Goal: Task Accomplishment & Management: Use online tool/utility

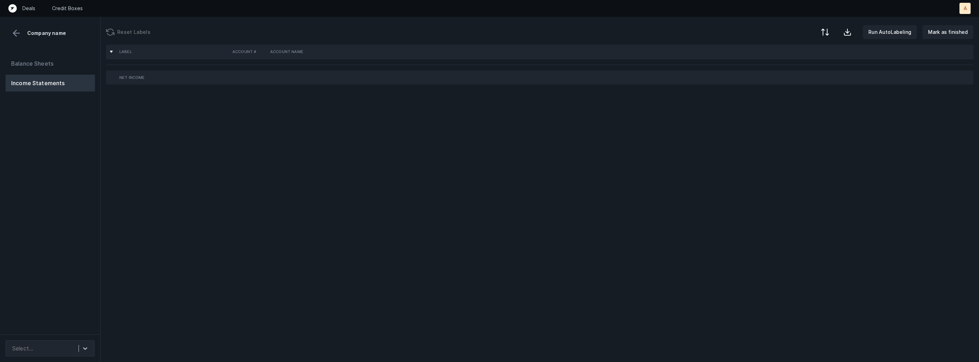
click at [77, 197] on div "Balance Sheets Income Statements" at bounding box center [50, 192] width 101 height 285
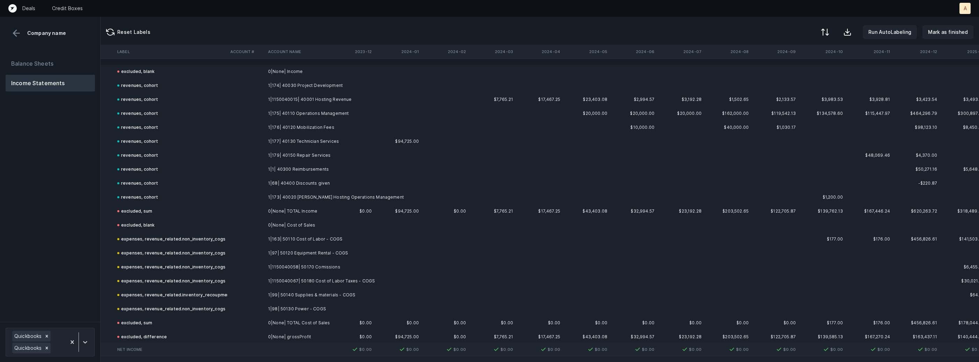
scroll to position [0, 1635]
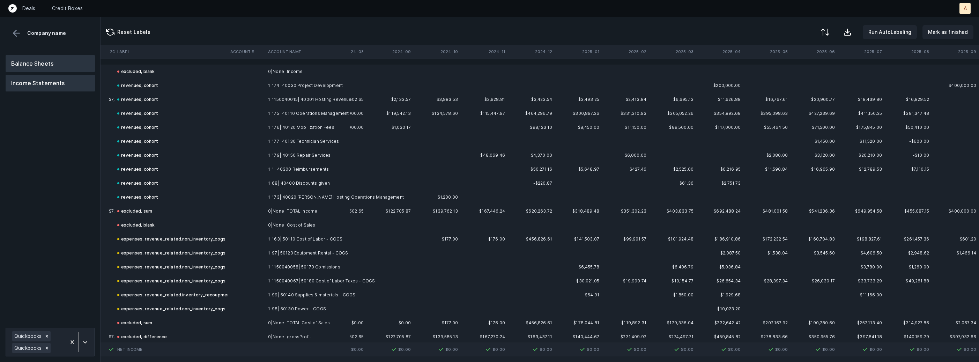
click at [46, 63] on button "Balance Sheets" at bounding box center [50, 63] width 89 height 17
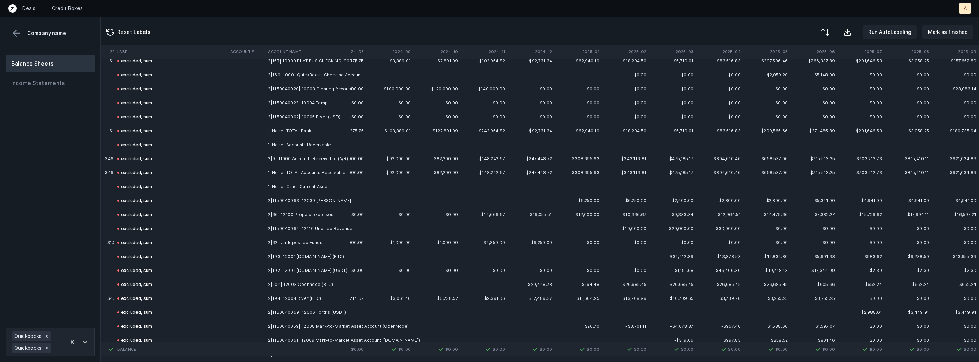
scroll to position [0, 1635]
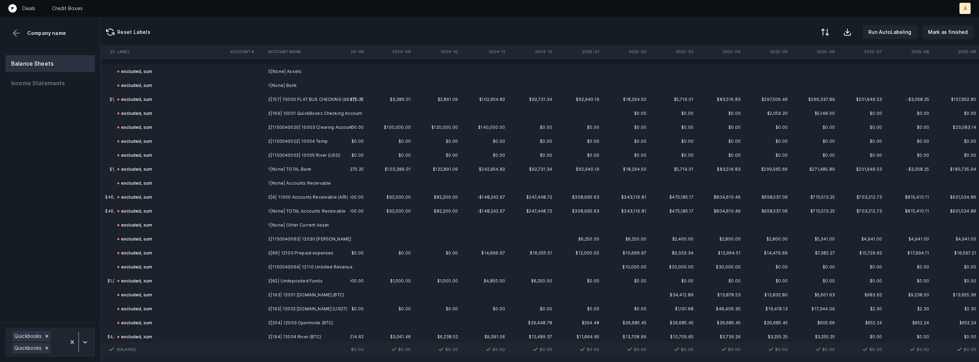
click at [543, 47] on th "2024-12" at bounding box center [531, 52] width 47 height 14
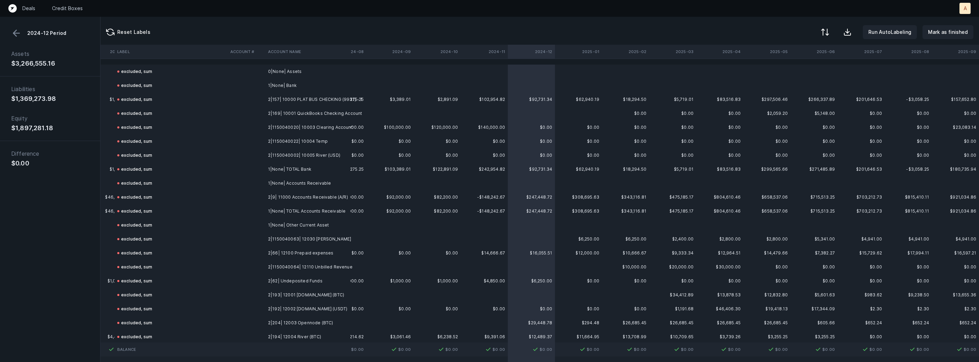
click at [15, 32] on button at bounding box center [16, 33] width 10 height 10
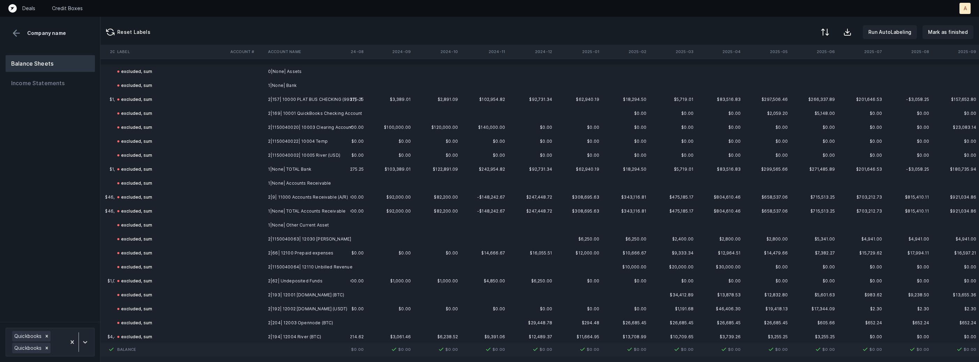
click at [548, 53] on th "2024-12" at bounding box center [531, 52] width 47 height 14
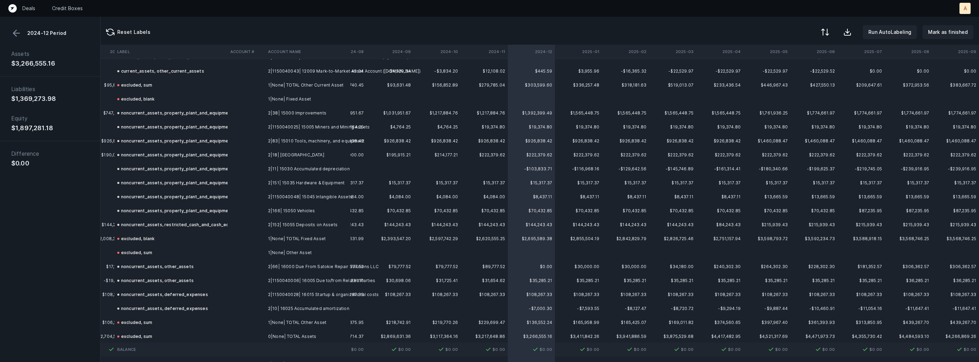
scroll to position [1704, 1635]
click at [920, 51] on th "2025-08" at bounding box center [908, 52] width 47 height 14
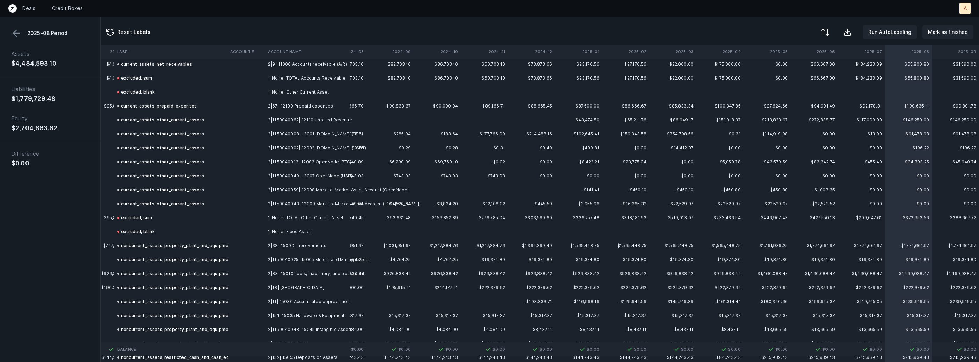
scroll to position [1552, 1635]
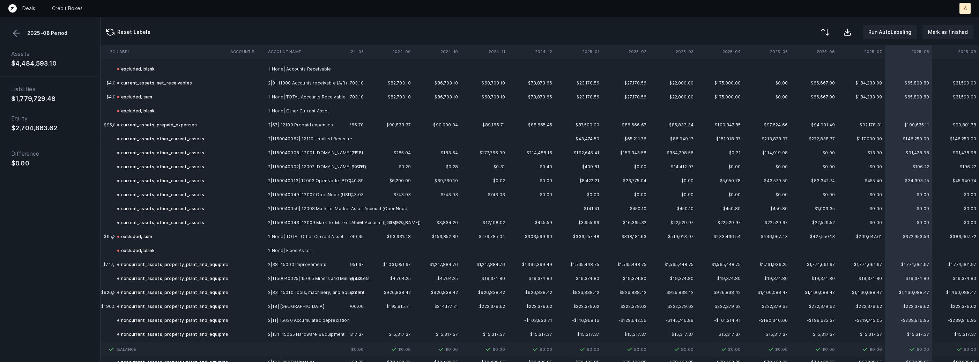
click at [12, 30] on button at bounding box center [16, 33] width 10 height 10
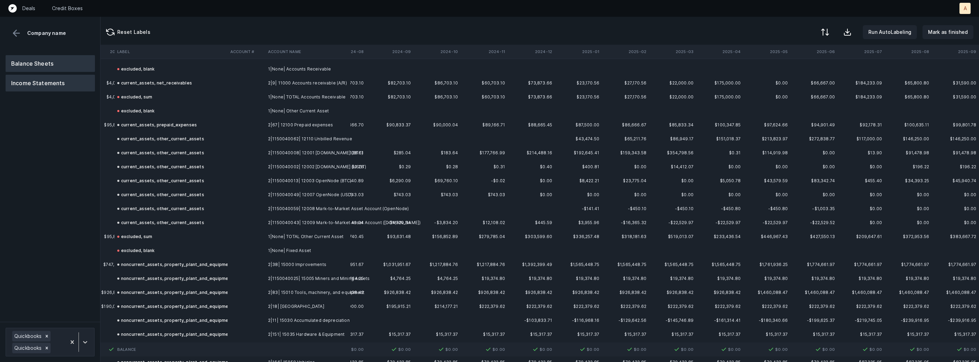
click at [53, 83] on button "Income Statements" at bounding box center [50, 83] width 89 height 17
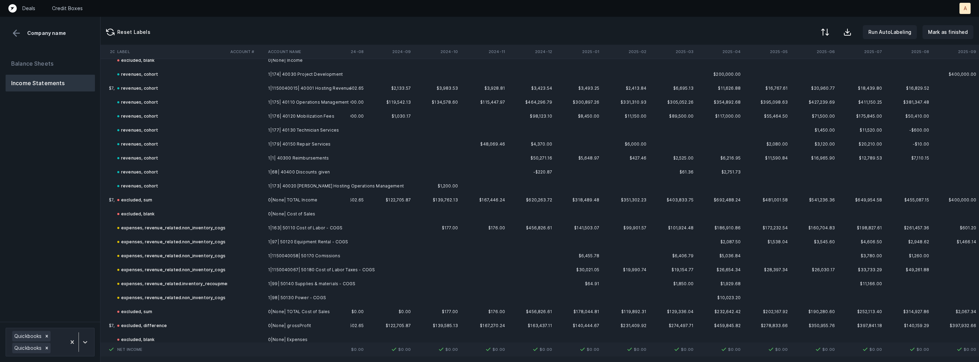
scroll to position [0, 1635]
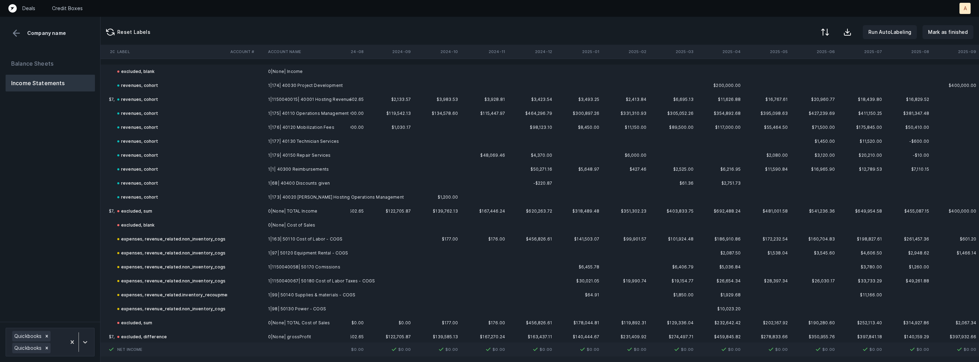
click at [545, 53] on th "2024-12" at bounding box center [531, 52] width 47 height 14
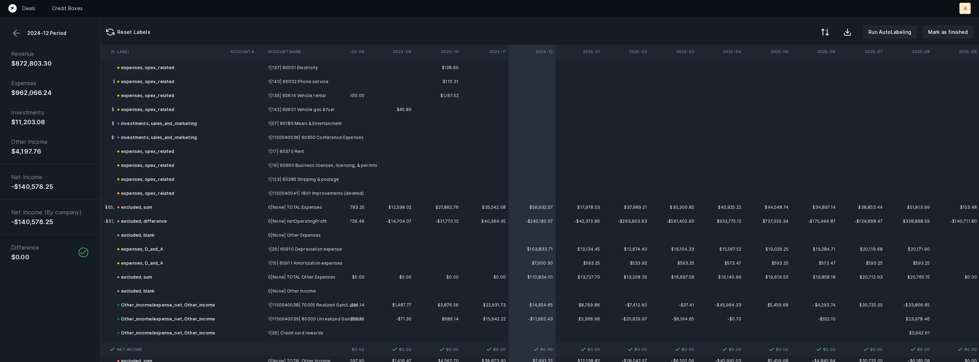
scroll to position [2282, 1635]
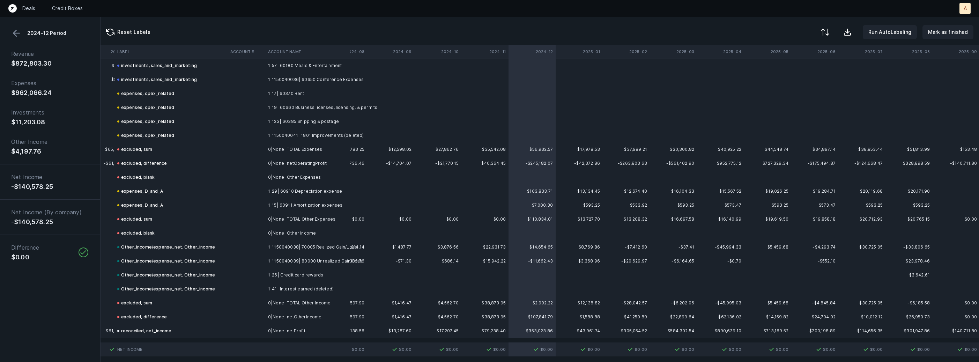
click at [13, 30] on button at bounding box center [16, 33] width 10 height 10
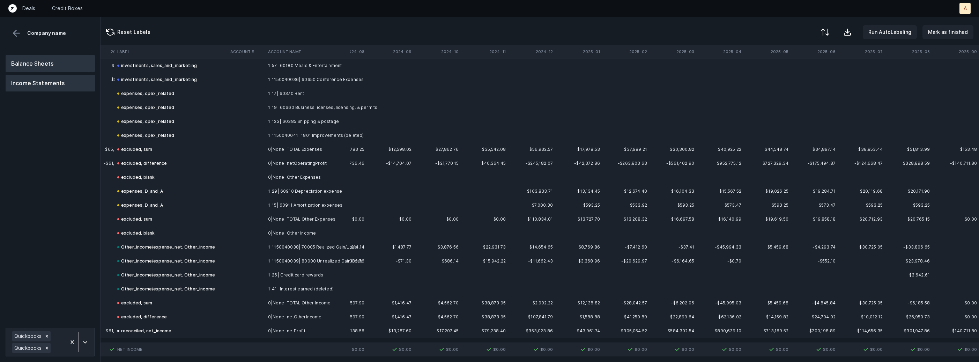
click at [38, 60] on button "Balance Sheets" at bounding box center [50, 63] width 89 height 17
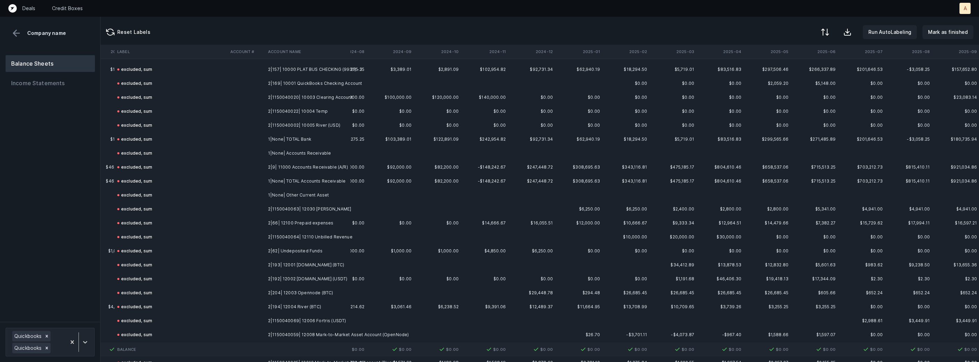
scroll to position [0, 1635]
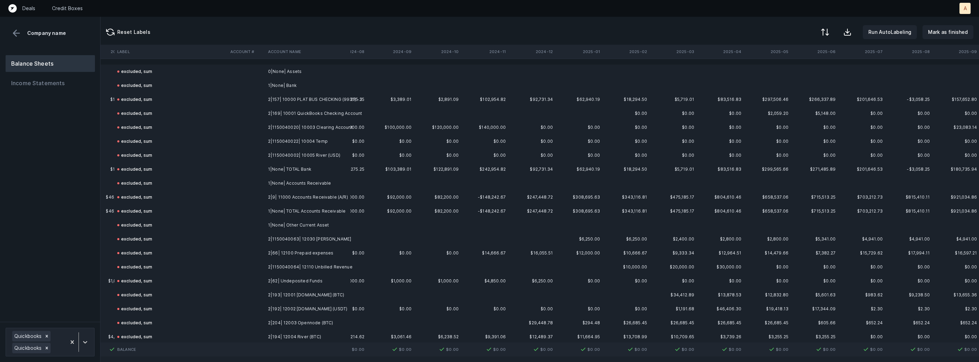
click at [287, 103] on td "2|157| 10000 PLAT BUS CHECKING (9931) - 1" at bounding box center [307, 100] width 85 height 14
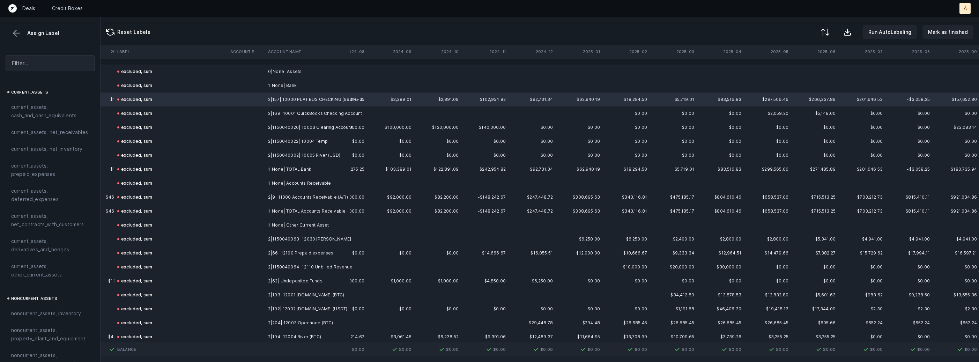
click at [288, 158] on td "2|1150040002| 10005 River (USD)" at bounding box center [307, 155] width 85 height 14
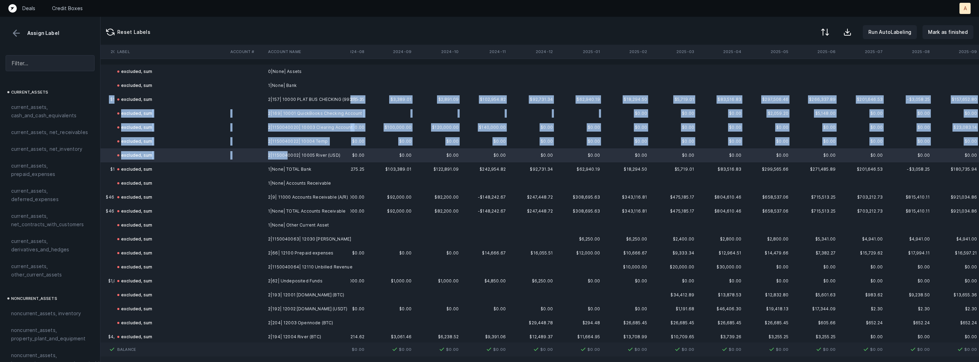
click at [300, 104] on td "2|157| 10000 PLAT BUS CHECKING (9931) - 1" at bounding box center [307, 100] width 85 height 14
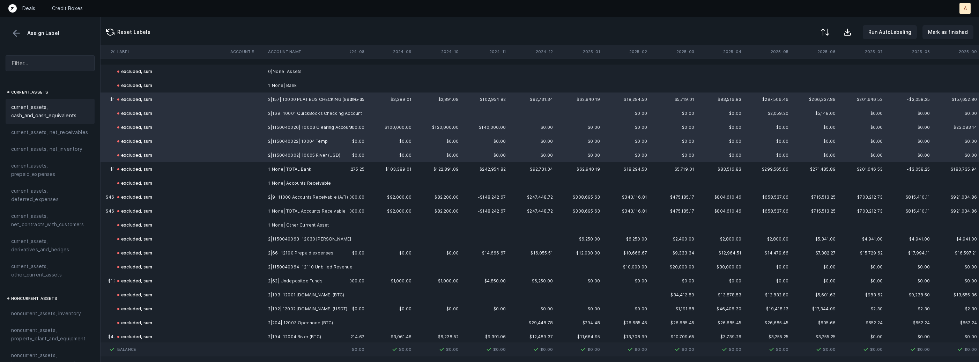
click at [27, 112] on span "current_assets, cash_and_cash_equivalents" at bounding box center [50, 111] width 78 height 17
click at [306, 198] on td "2|9| 11000 Accounts Receivable (A/R)" at bounding box center [307, 197] width 85 height 14
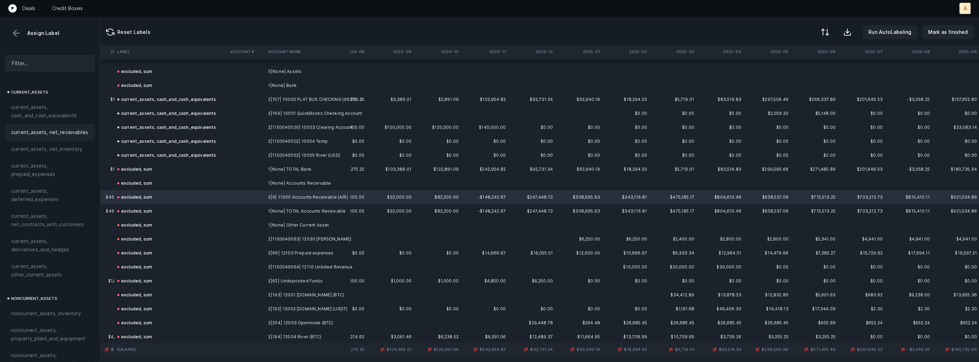
click at [76, 131] on span "current_assets, net_receivables" at bounding box center [49, 132] width 77 height 8
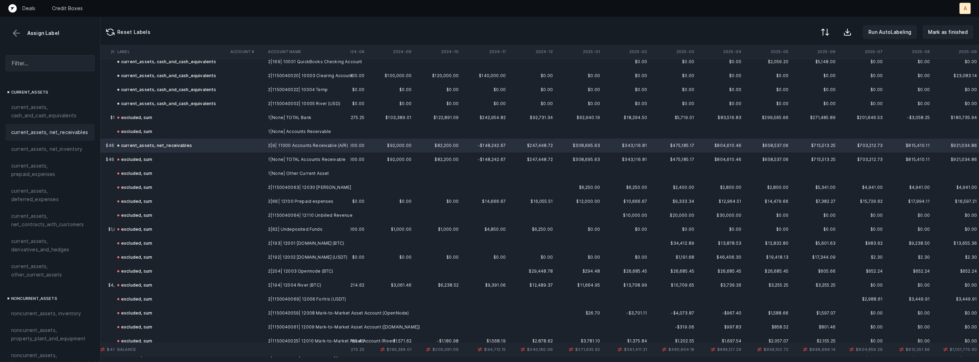
scroll to position [60, 1635]
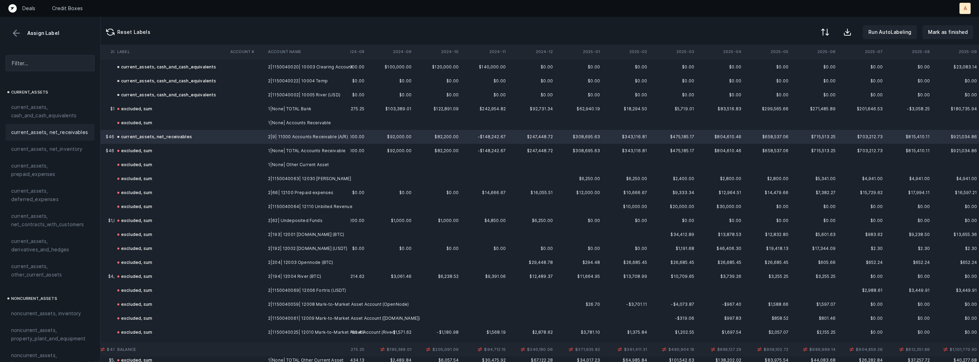
click at [329, 176] on td "2|1150040063| 12030 Lease Deposits" at bounding box center [307, 179] width 85 height 14
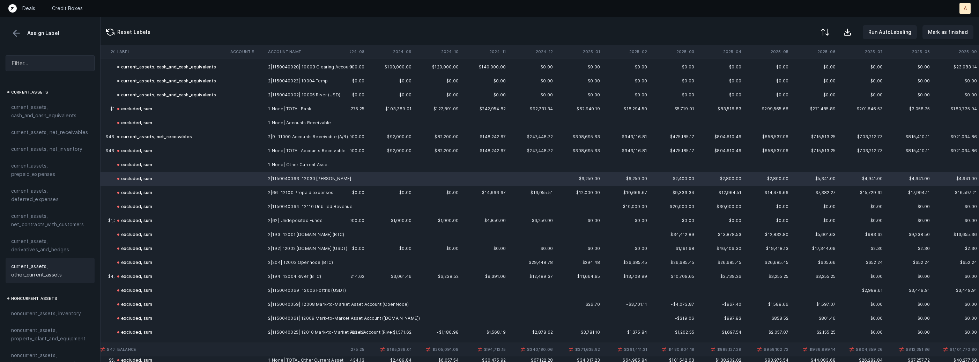
click at [52, 268] on span "current_assets, other_current_assets" at bounding box center [50, 270] width 78 height 17
click at [252, 188] on td at bounding box center [247, 193] width 38 height 14
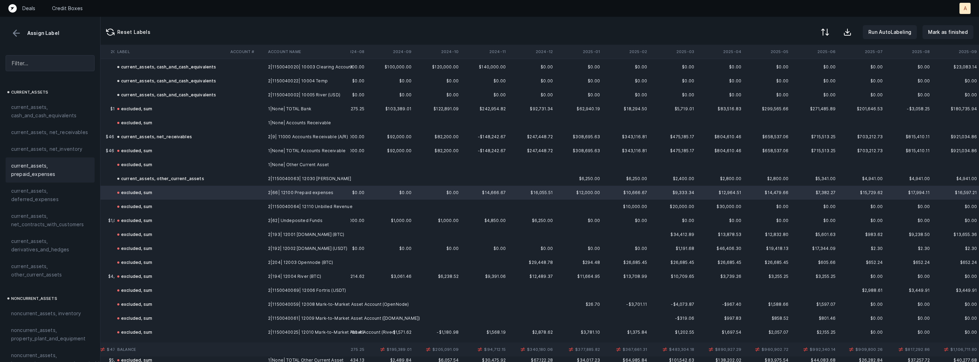
click at [24, 165] on span "current_assets, prepaid_expenses" at bounding box center [50, 170] width 78 height 17
click at [283, 204] on td "2|1150040064| 12110 Unbilled Revenue" at bounding box center [307, 207] width 85 height 14
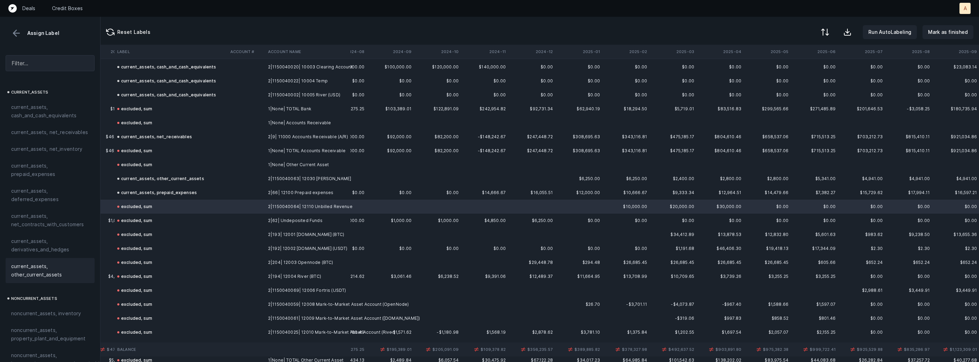
click at [38, 272] on span "current_assets, other_current_assets" at bounding box center [50, 270] width 78 height 17
click at [258, 217] on td at bounding box center [247, 221] width 38 height 14
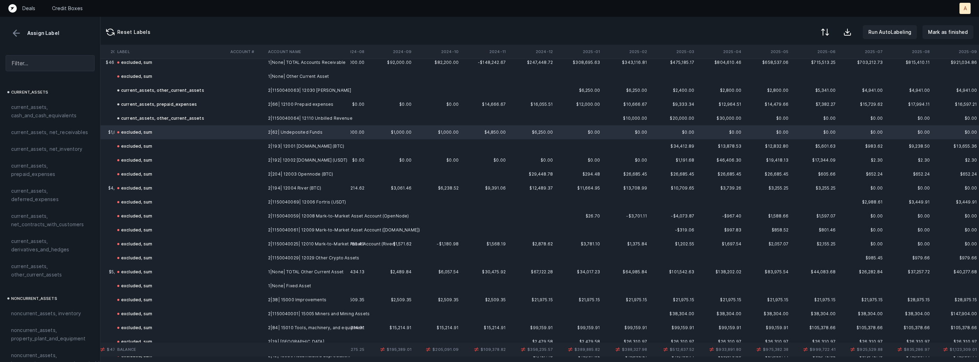
scroll to position [147, 1635]
click at [67, 108] on span "current_assets, cash_and_cash_equivalents" at bounding box center [50, 111] width 78 height 17
click at [307, 147] on td "2|193| 12001 Crypto.com (BTC)" at bounding box center [307, 148] width 85 height 14
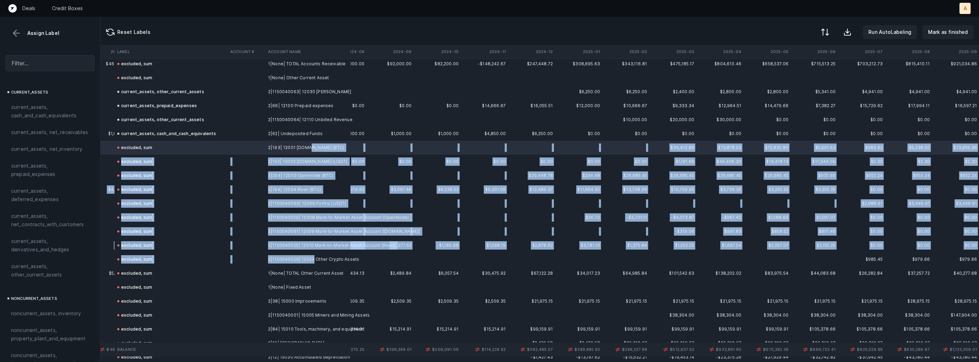
click at [313, 259] on td "2|1150040029| 12029 Other Crypto Assets" at bounding box center [307, 259] width 85 height 14
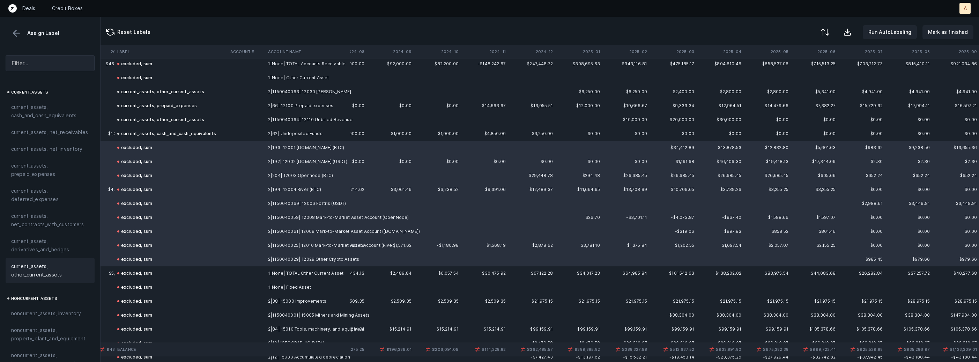
click at [51, 276] on span "current_assets, other_current_assets" at bounding box center [50, 270] width 78 height 17
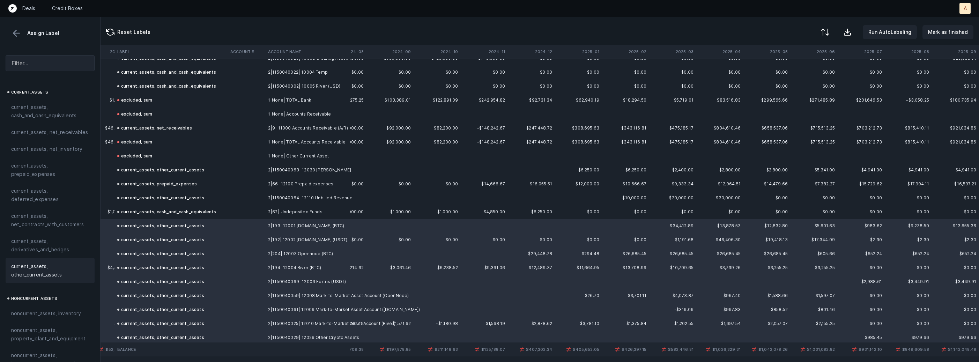
scroll to position [82, 1635]
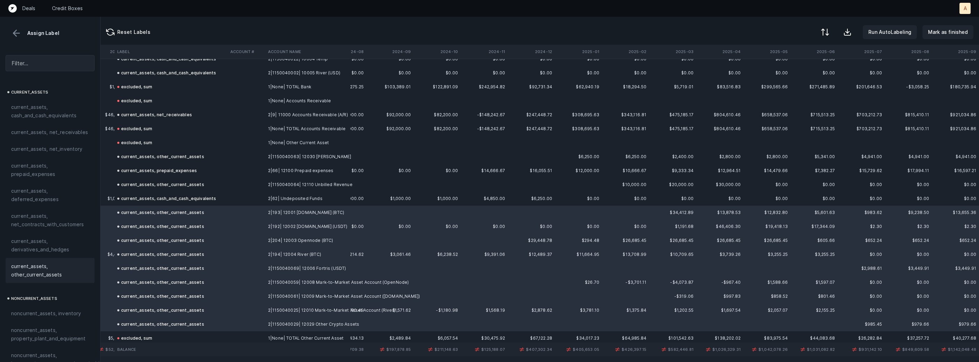
click at [228, 196] on td at bounding box center [247, 199] width 38 height 14
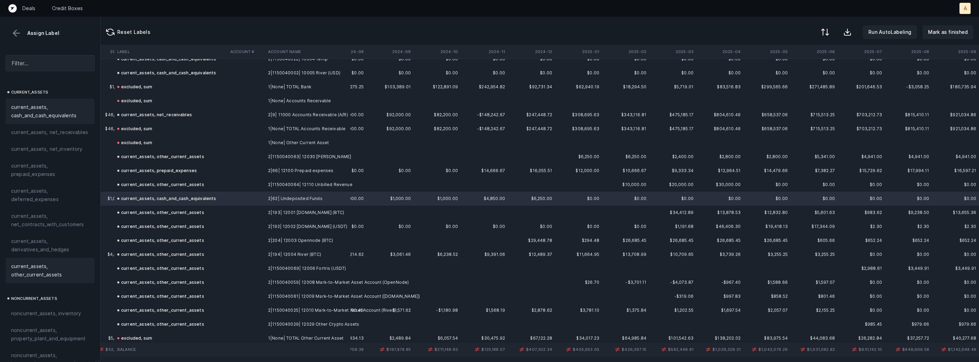
click at [37, 278] on span "current_assets, other_current_assets" at bounding box center [50, 270] width 78 height 17
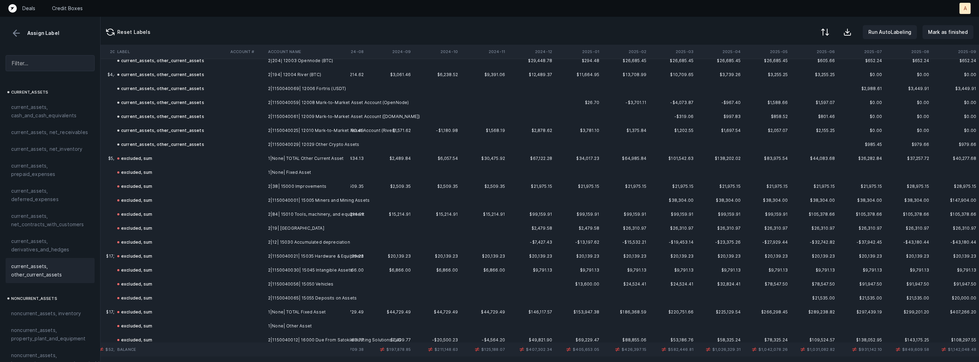
scroll to position [264, 1635]
click at [317, 182] on td "2|38| 15000 Improvements" at bounding box center [307, 184] width 85 height 14
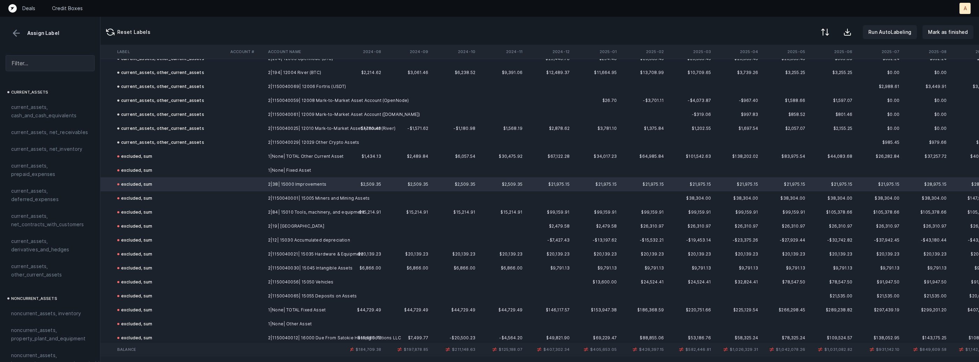
scroll to position [264, 1615]
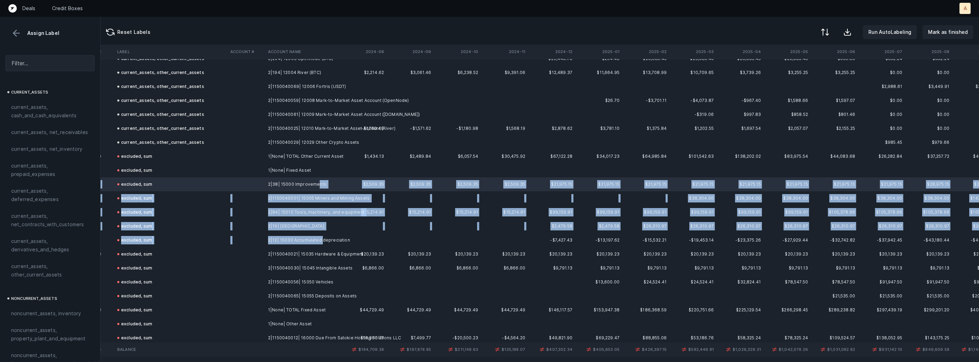
click at [321, 237] on td "2|12| 15030 Accumulated depreciation" at bounding box center [307, 240] width 85 height 14
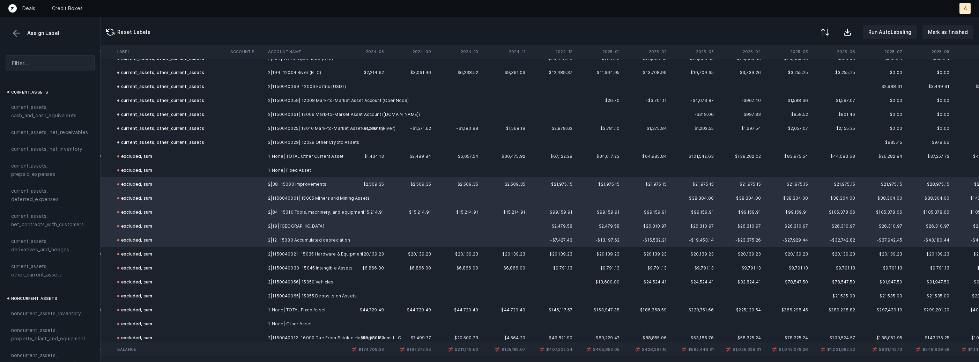
click at [320, 252] on td "2|1150040021| 15035 Hardware & Equipment" at bounding box center [307, 254] width 85 height 14
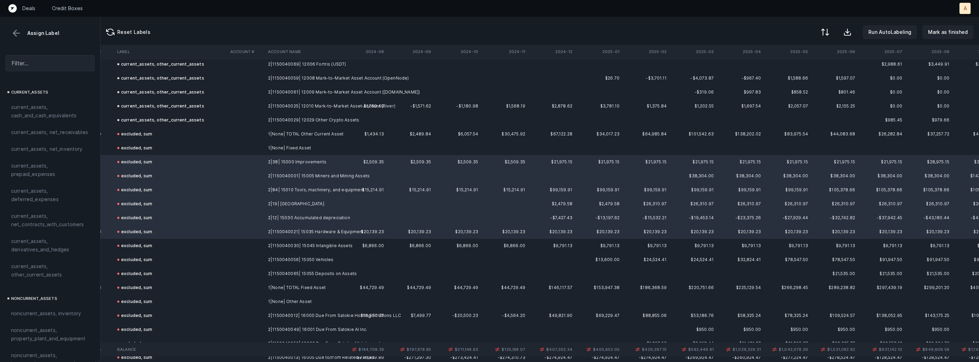
scroll to position [288, 1615]
click at [335, 258] on td "2|1150040056| 15050 Vehicles" at bounding box center [307, 258] width 85 height 14
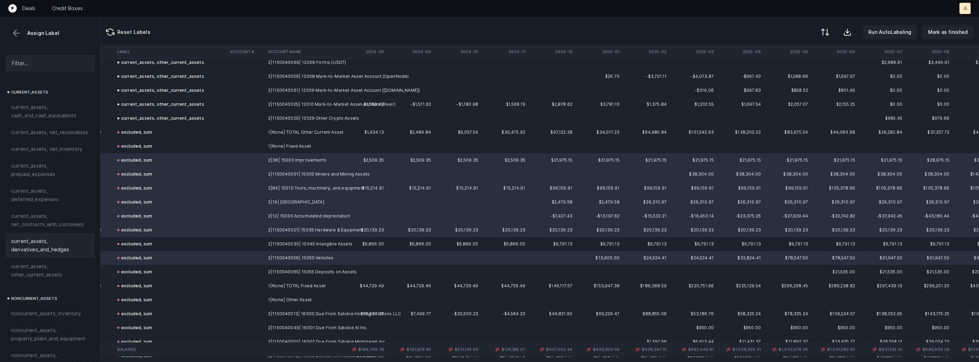
scroll to position [155, 0]
click at [56, 183] on span "noncurrent_assets, property_plant_and_equipment" at bounding box center [50, 179] width 78 height 17
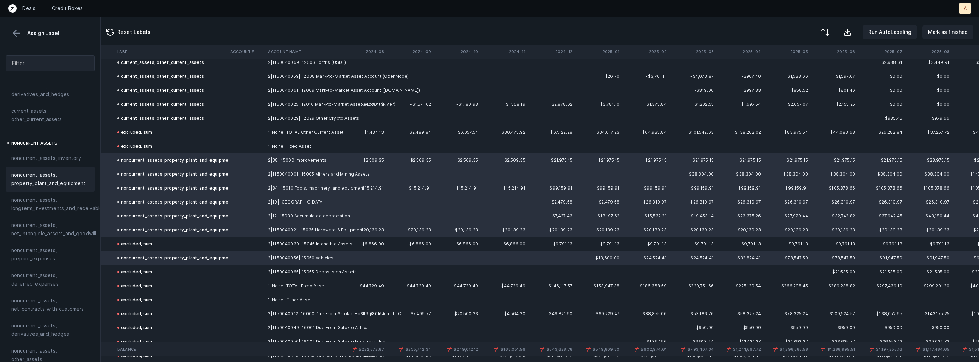
click at [143, 243] on div "excluded, sum" at bounding box center [134, 244] width 35 height 8
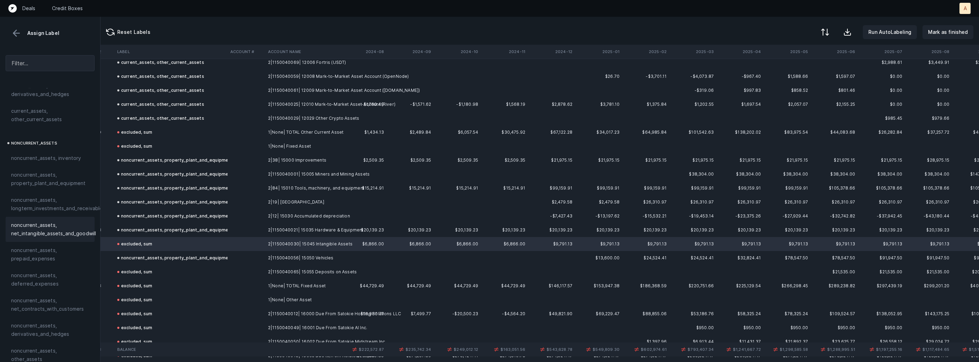
click at [52, 224] on span "noncurrent_assets, net_intangible_assets_and_goodwill" at bounding box center [53, 229] width 85 height 17
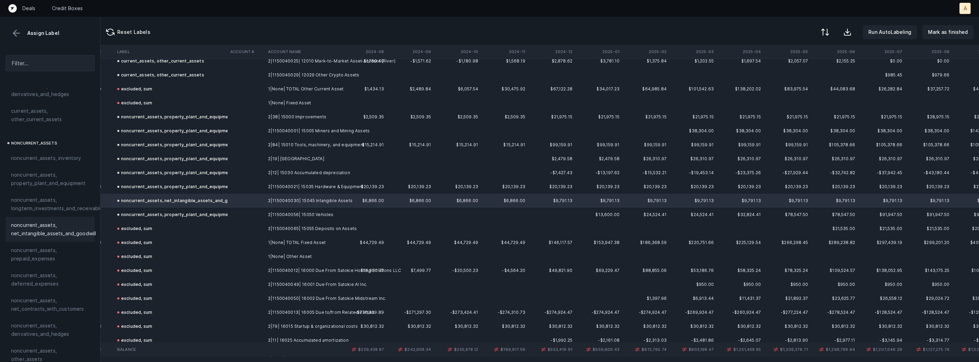
scroll to position [336, 1615]
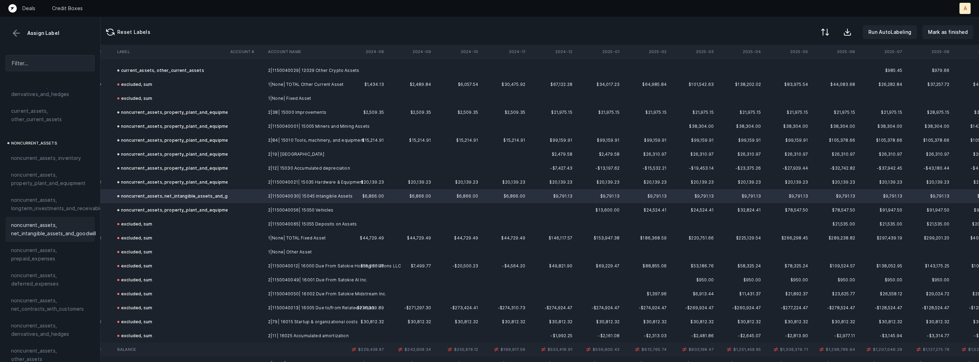
click at [278, 223] on td "2|1150040065| 15055 Deposits on Assets" at bounding box center [307, 224] width 85 height 14
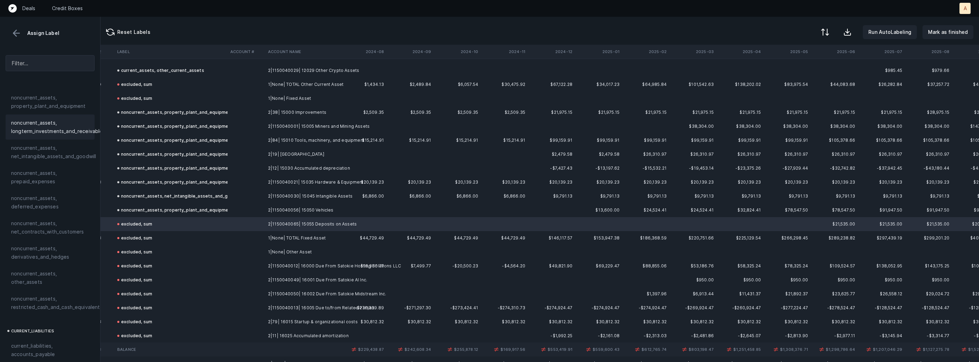
scroll to position [234, 0]
click at [56, 293] on span "noncurrent_assets, restricted_cash_and_cash_equivalents" at bounding box center [56, 301] width 91 height 17
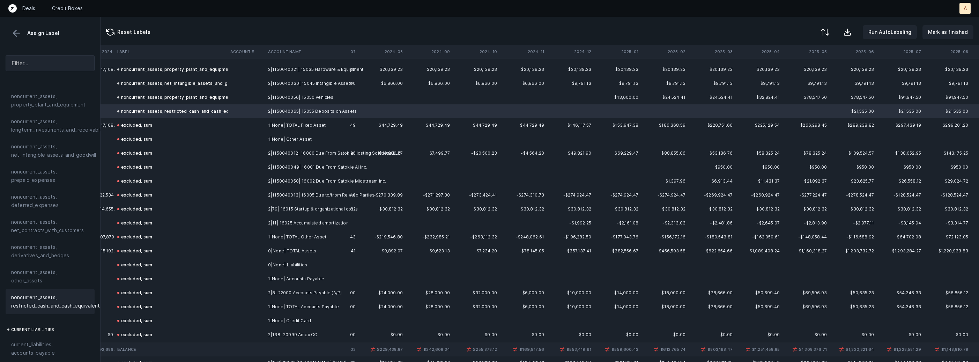
scroll to position [449, 1602]
click at [342, 150] on td "2|1150040012| 16000 Due From Satokie Hosting Solutions LLC" at bounding box center [307, 153] width 85 height 14
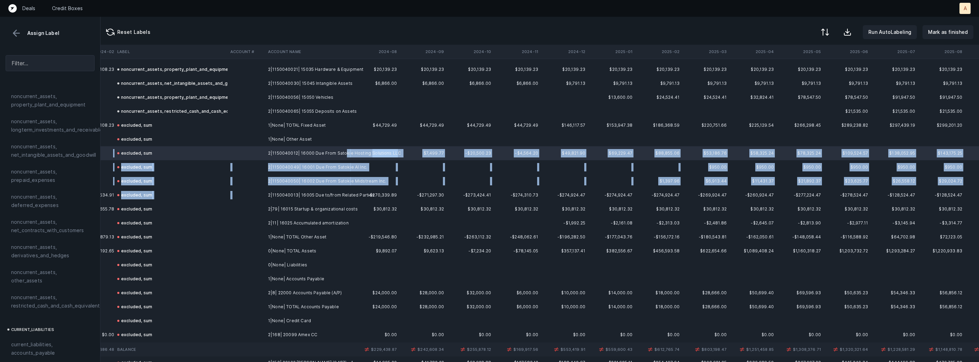
click at [334, 189] on td "2|1150040013| 16005 Due to/from Related Parties" at bounding box center [307, 195] width 85 height 14
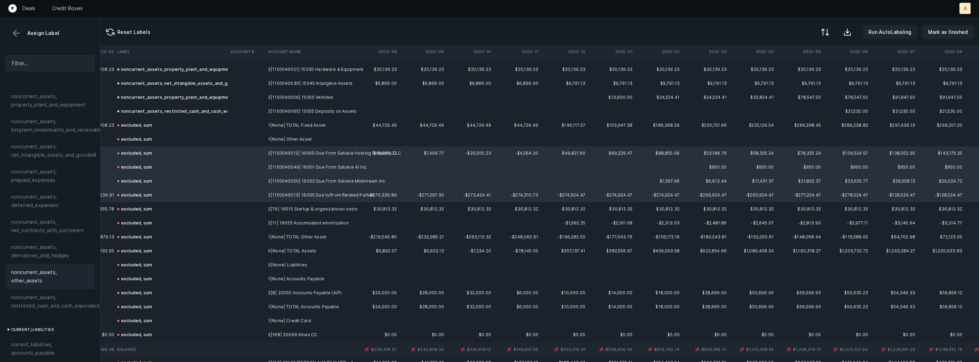
click at [66, 271] on span "noncurrent_assets, other_assets" at bounding box center [50, 276] width 78 height 17
click at [254, 212] on td at bounding box center [247, 209] width 38 height 14
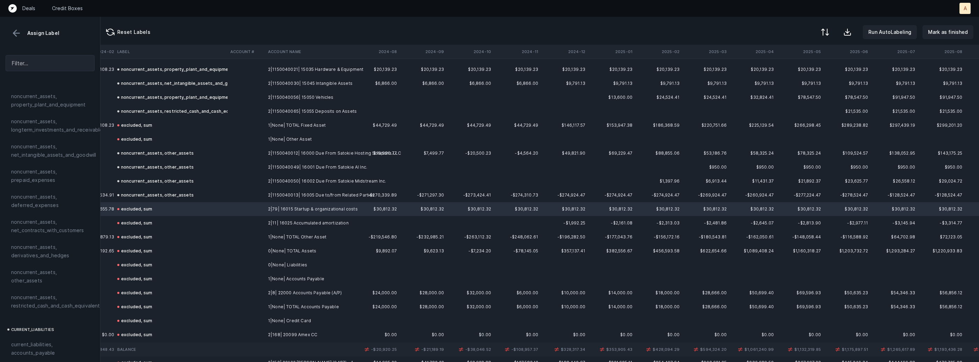
click at [268, 224] on td "2|11| 16025 Accumulated amortization" at bounding box center [307, 223] width 85 height 14
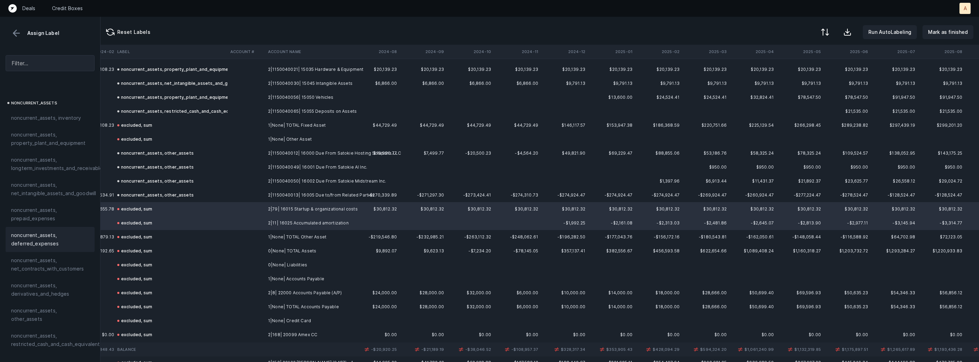
scroll to position [192, 0]
click at [42, 237] on span "noncurrent_assets, deferred_expenses" at bounding box center [50, 243] width 78 height 17
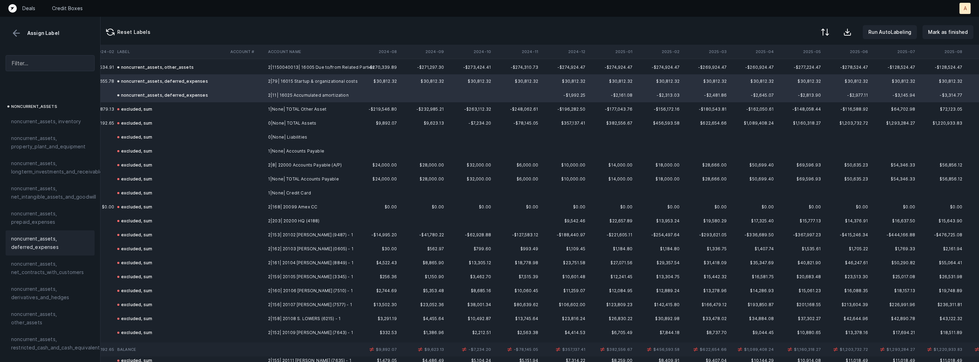
scroll to position [589, 1602]
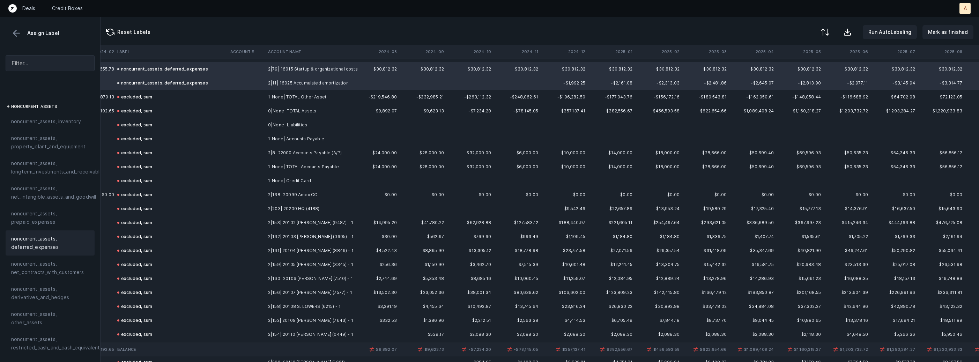
click at [330, 152] on td "2|8| 22000 Accounts Payable (A/P)" at bounding box center [307, 153] width 85 height 14
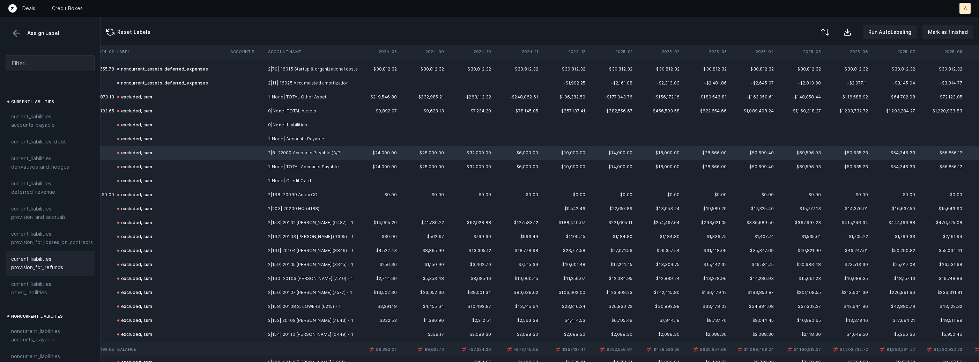
scroll to position [421, 0]
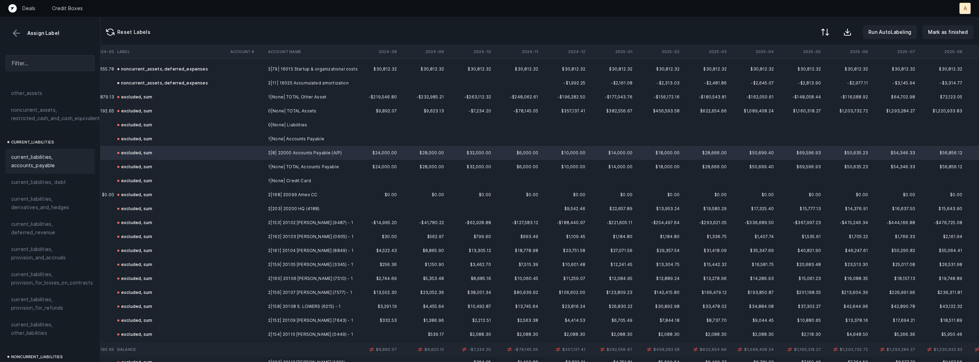
click at [50, 153] on span "current_liabilities, accounts_payable" at bounding box center [50, 161] width 78 height 17
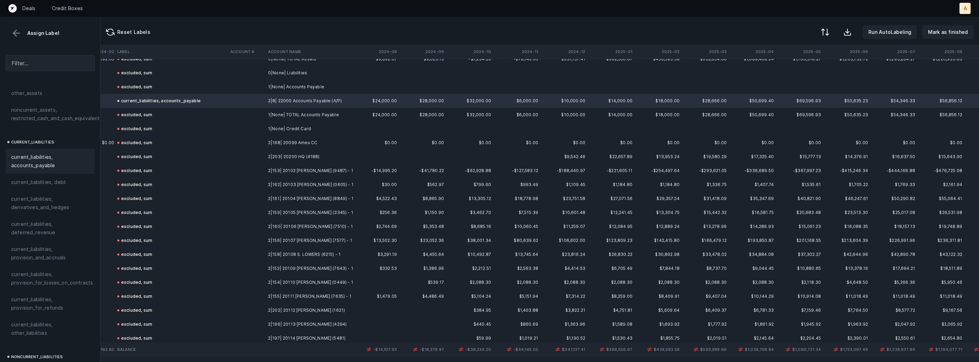
scroll to position [650, 1602]
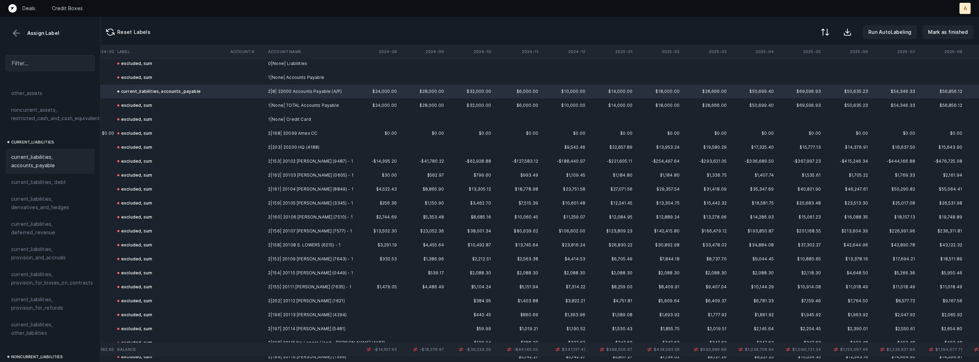
click at [313, 131] on td "2|168| 20099 Amex CC" at bounding box center [307, 133] width 85 height 14
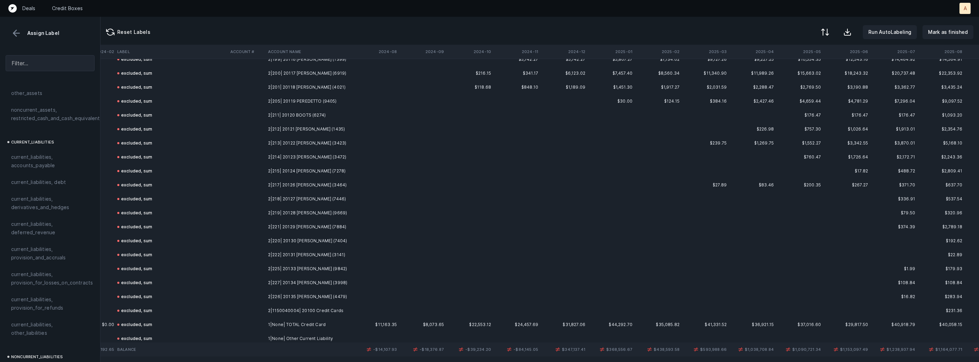
scroll to position [998, 1602]
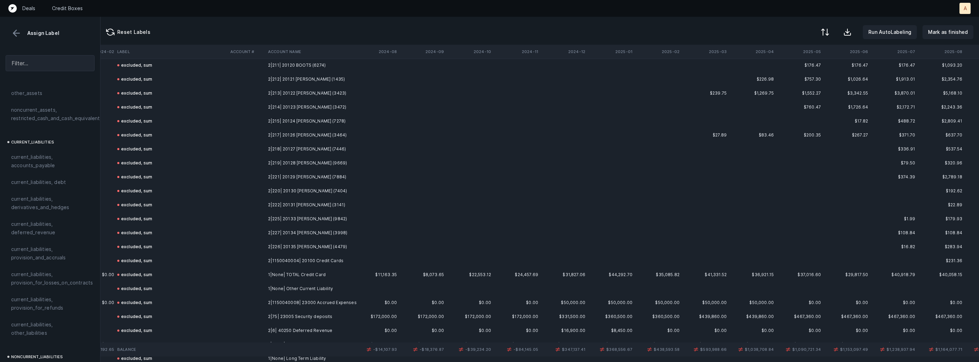
click at [312, 256] on td "2|1150040004| 20100 Credit Cards" at bounding box center [307, 261] width 85 height 14
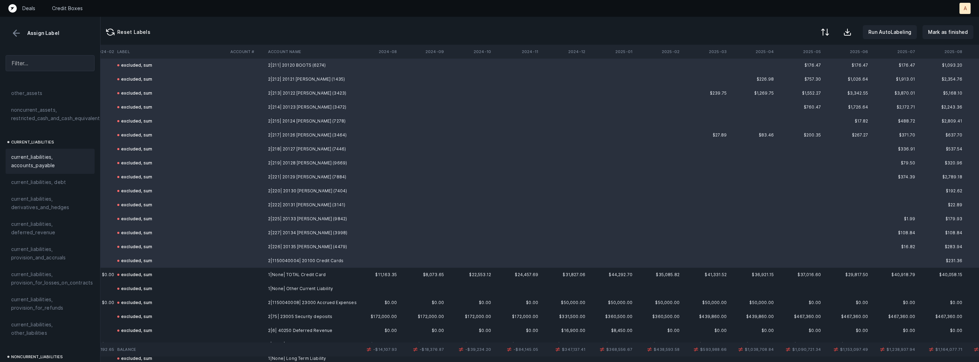
click at [39, 155] on span "current_liabilities, accounts_payable" at bounding box center [50, 161] width 78 height 17
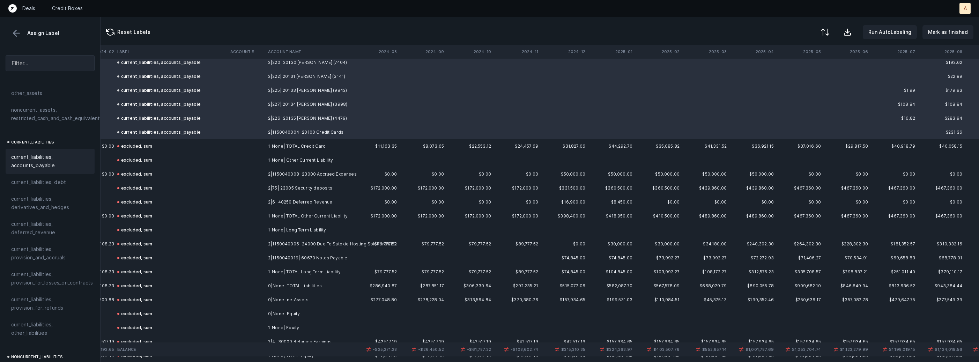
scroll to position [1141, 1602]
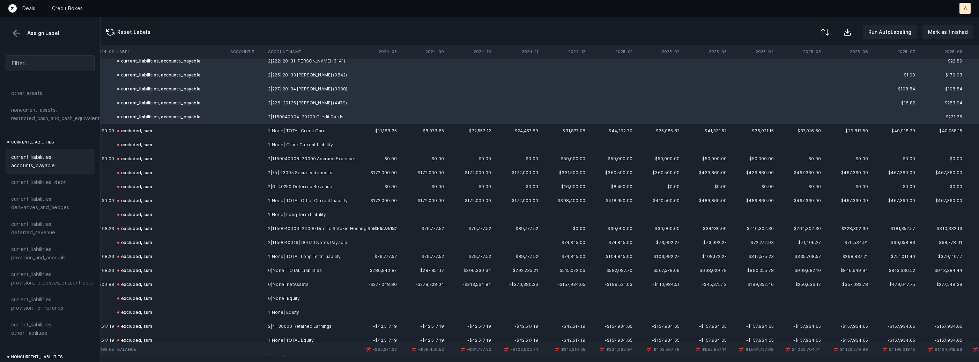
click at [345, 156] on td "2|1150040008| 23000 Accrued Expenses" at bounding box center [307, 159] width 85 height 14
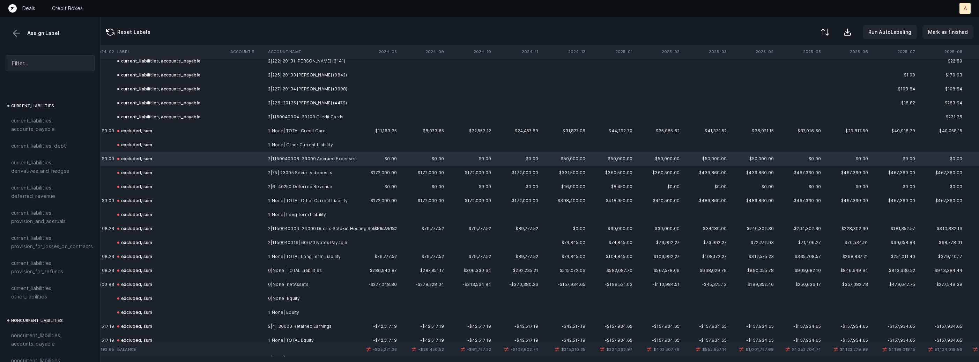
scroll to position [460, 0]
click at [34, 207] on span "current_liabilities, provision_and_accruals" at bounding box center [50, 215] width 78 height 17
click at [311, 169] on td "2|75| 23005 Security deposits" at bounding box center [307, 173] width 85 height 14
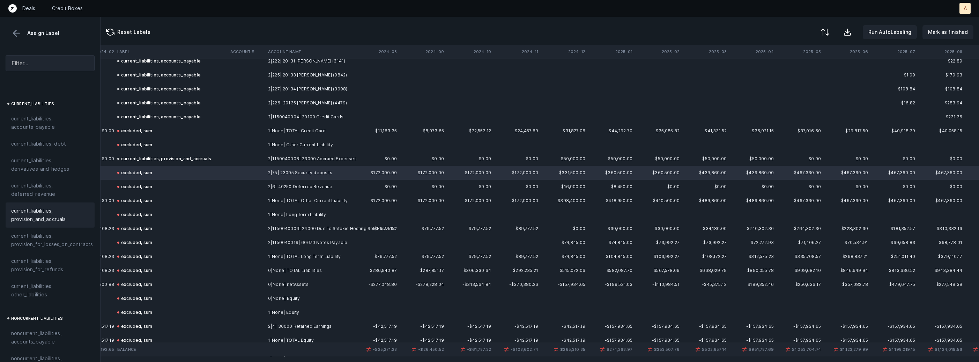
scroll to position [464, 0]
click at [46, 274] on div "current_liabilities, other_liabilities" at bounding box center [50, 286] width 89 height 25
click at [244, 184] on td at bounding box center [247, 187] width 38 height 14
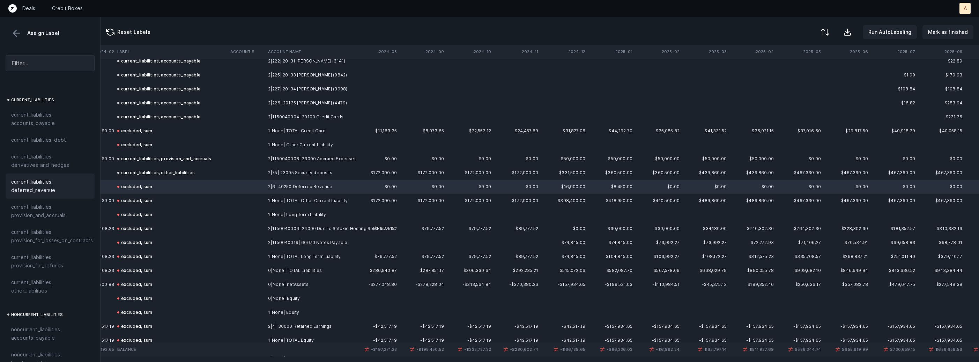
click at [44, 178] on span "current_liabilities, deferred_revenue" at bounding box center [50, 186] width 78 height 17
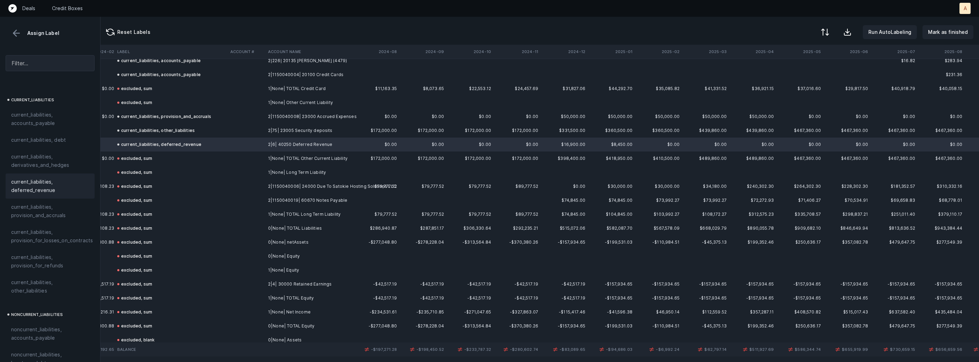
scroll to position [1198, 1602]
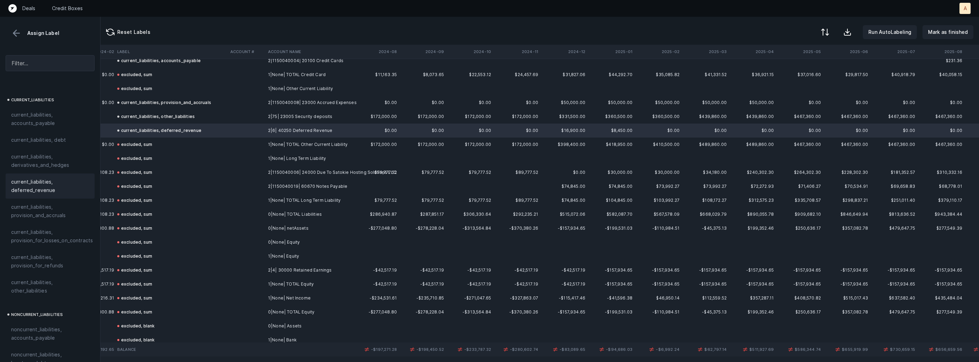
click at [318, 172] on td "2|1150040006| 24000 Due To Satokie Hosting Solutions LLC" at bounding box center [307, 172] width 85 height 14
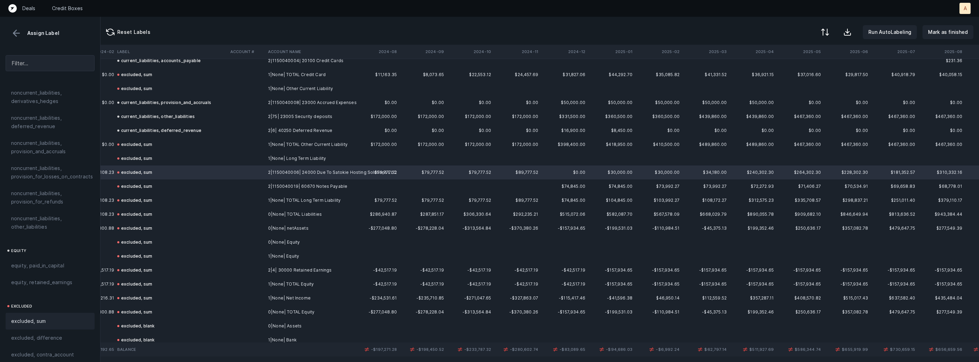
scroll to position [767, 0]
click at [53, 198] on span "noncurrent_liabilities, other_liabilities" at bounding box center [50, 206] width 78 height 17
click at [255, 184] on td at bounding box center [247, 186] width 38 height 14
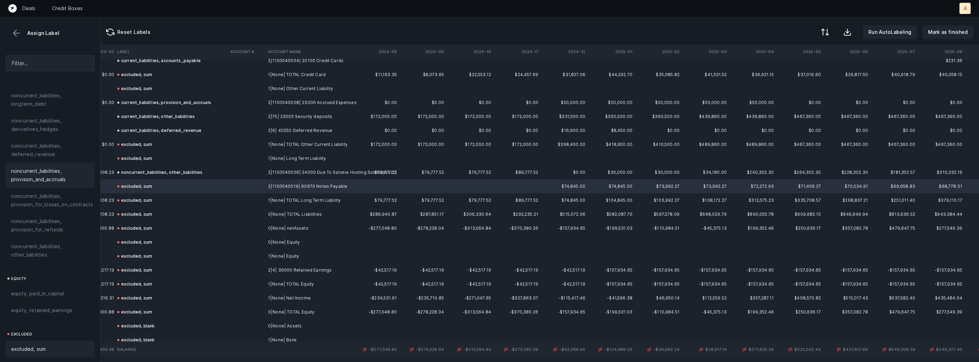
scroll to position [722, 0]
click at [54, 98] on span "noncurrent_liabilities, longterm_debt" at bounding box center [50, 101] width 78 height 17
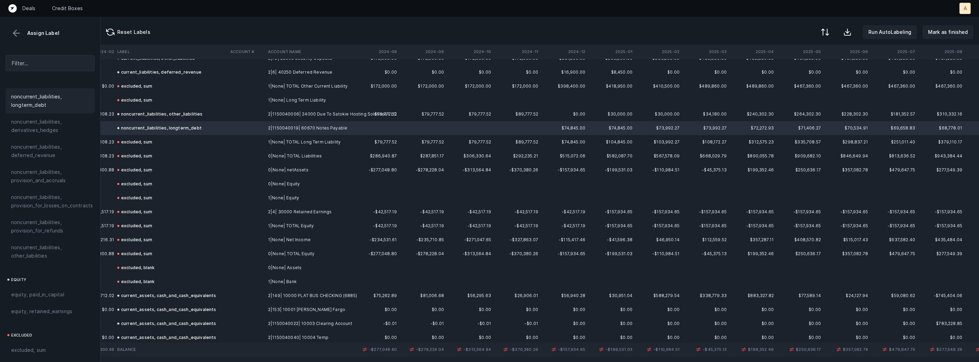
scroll to position [1266, 1602]
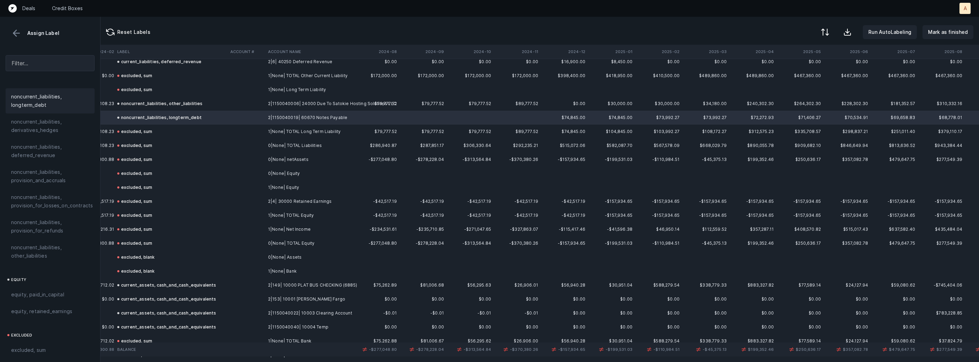
click at [291, 201] on td "2|4| 30000 Retained Earnings" at bounding box center [307, 201] width 85 height 14
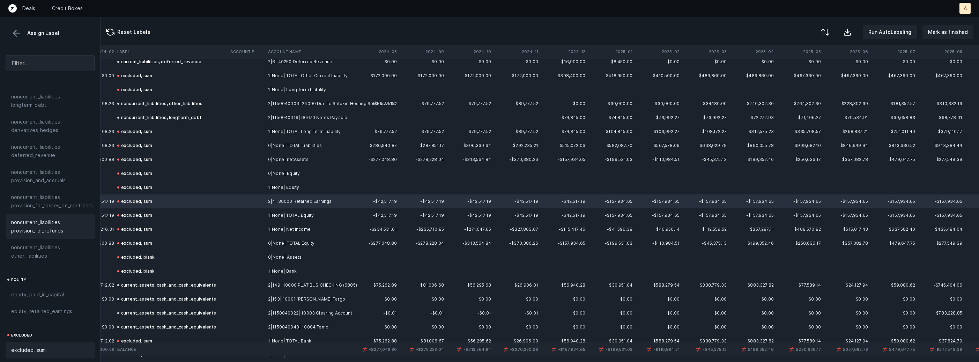
scroll to position [767, 0]
click at [47, 262] on span "equity, retained_earnings" at bounding box center [41, 266] width 61 height 8
click at [312, 230] on td "1|None| Net Income" at bounding box center [307, 229] width 85 height 14
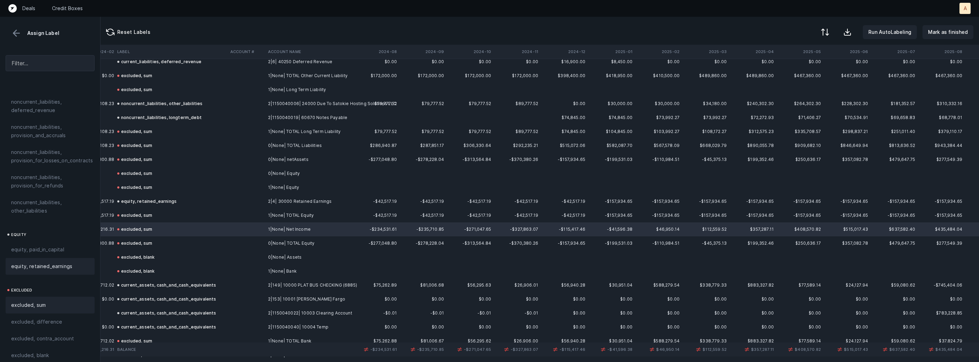
click at [31, 262] on span "equity, retained_earnings" at bounding box center [41, 266] width 61 height 8
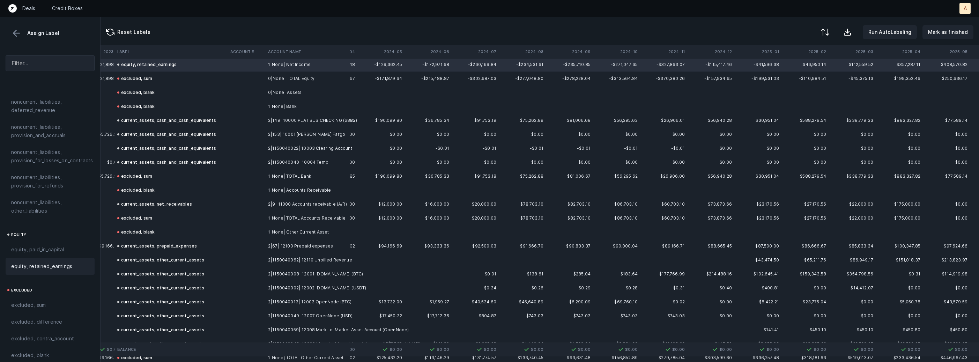
scroll to position [1431, 1507]
click at [683, 52] on th "2024-12" at bounding box center [660, 52] width 47 height 14
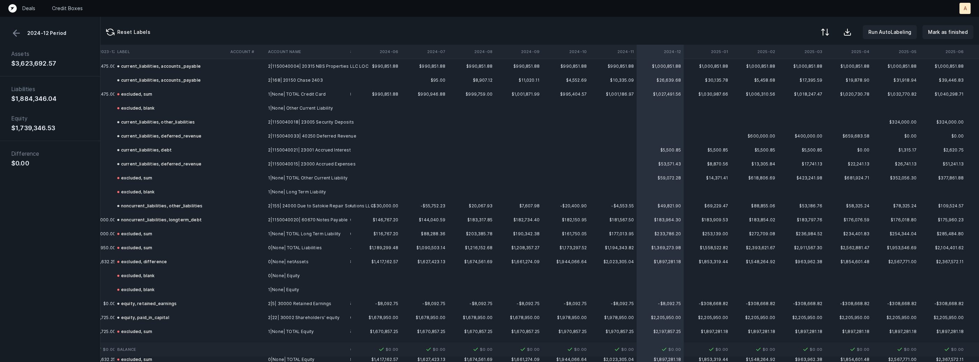
scroll to position [2086, 1507]
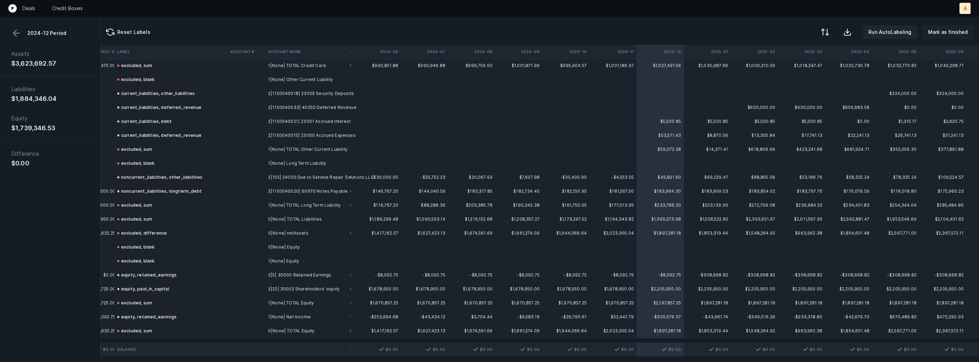
click at [949, 34] on p "Mark as finished" at bounding box center [948, 32] width 40 height 8
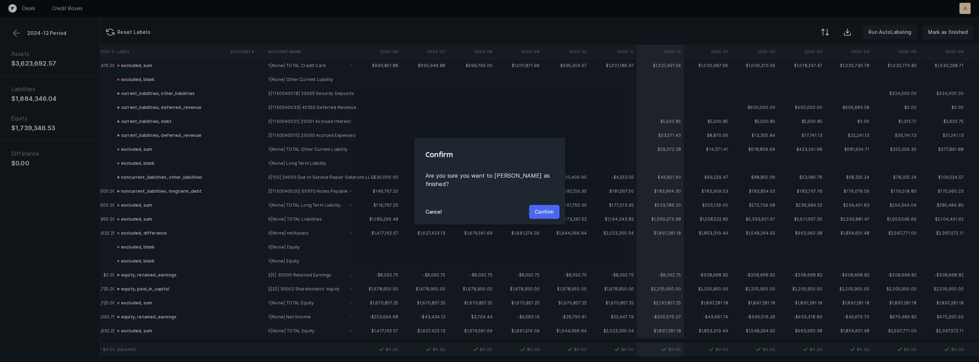
click at [544, 208] on p "Confirm" at bounding box center [544, 212] width 19 height 8
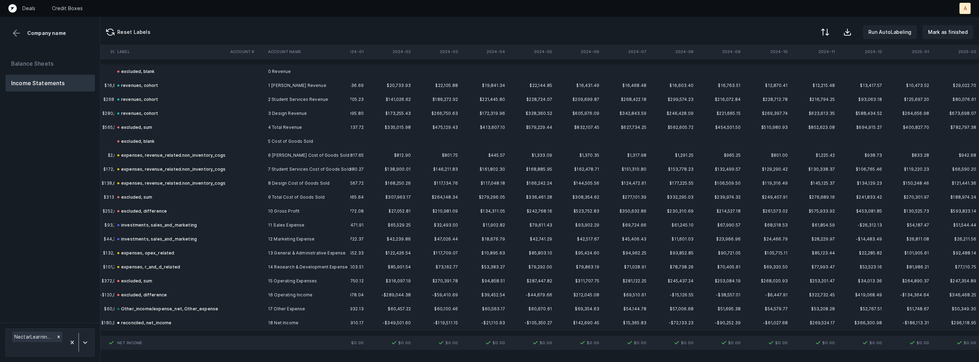
scroll to position [0, 1400]
